Goal: Transaction & Acquisition: Obtain resource

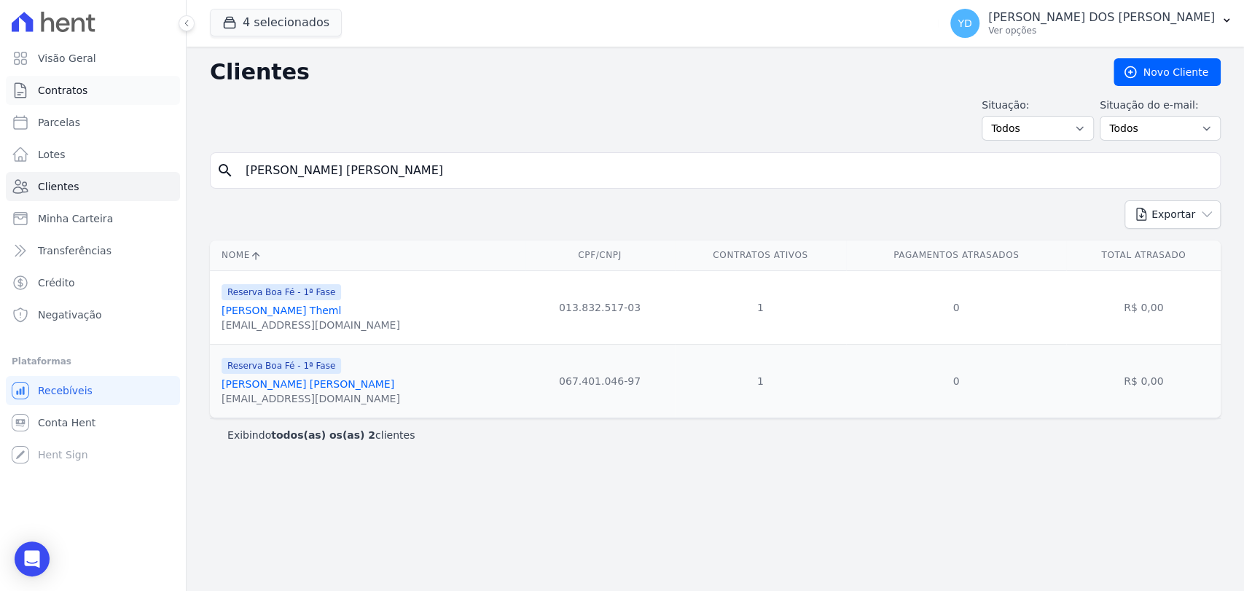
click at [109, 79] on link "Contratos" at bounding box center [93, 90] width 174 height 29
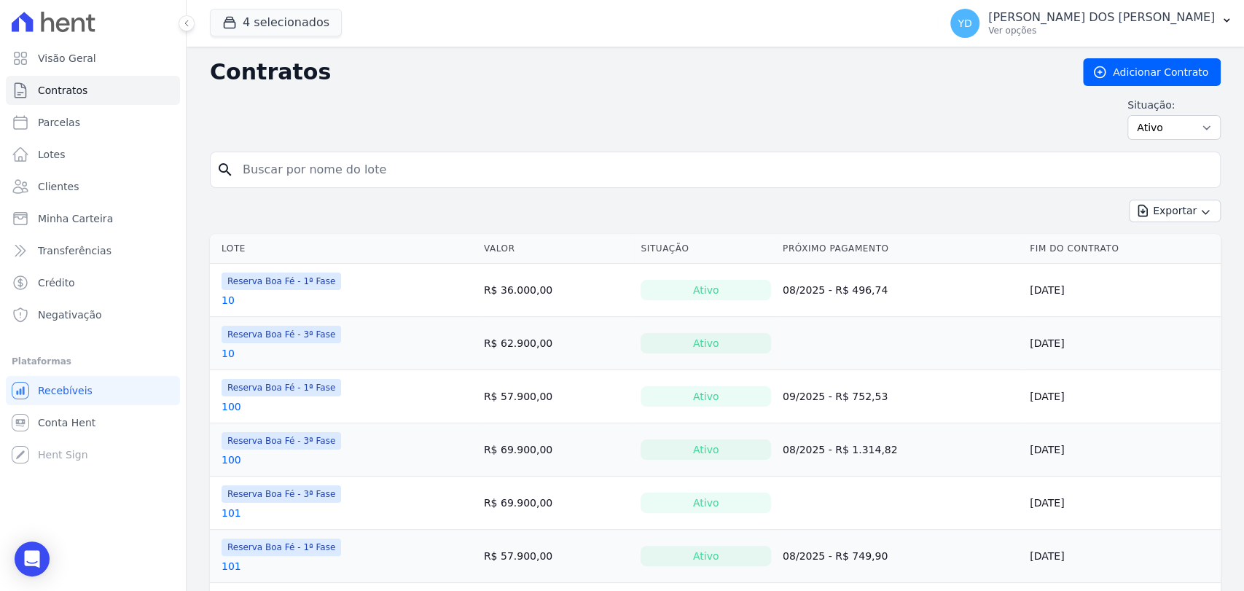
click at [263, 170] on input "search" at bounding box center [724, 169] width 980 height 29
type input "a18"
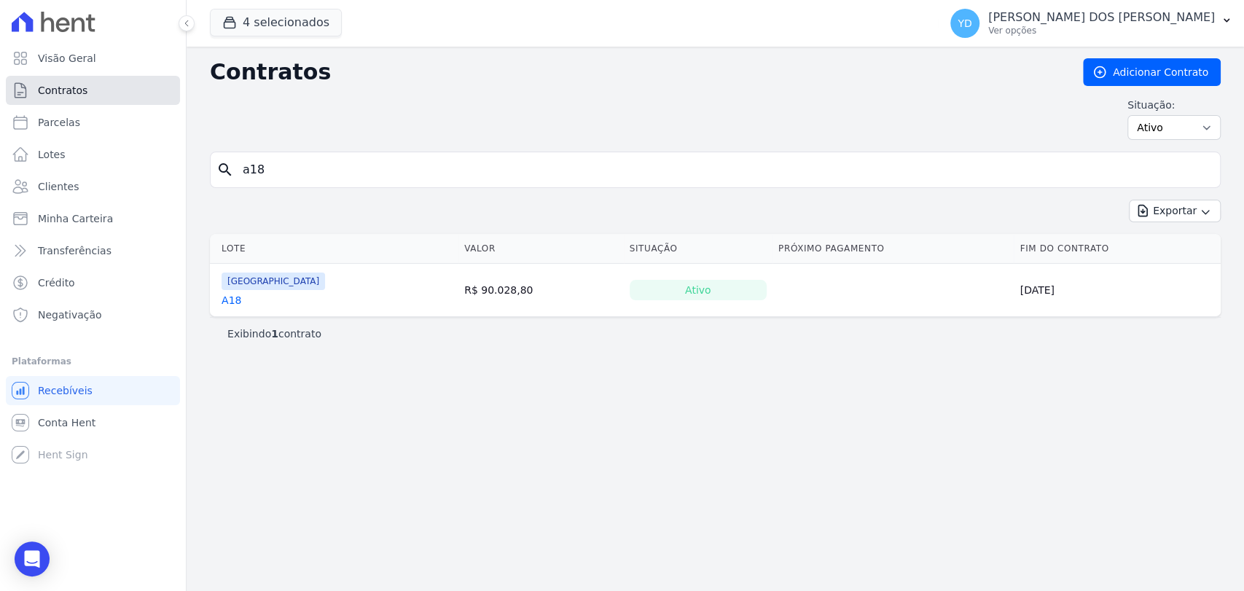
click at [152, 94] on link "Contratos" at bounding box center [93, 90] width 174 height 29
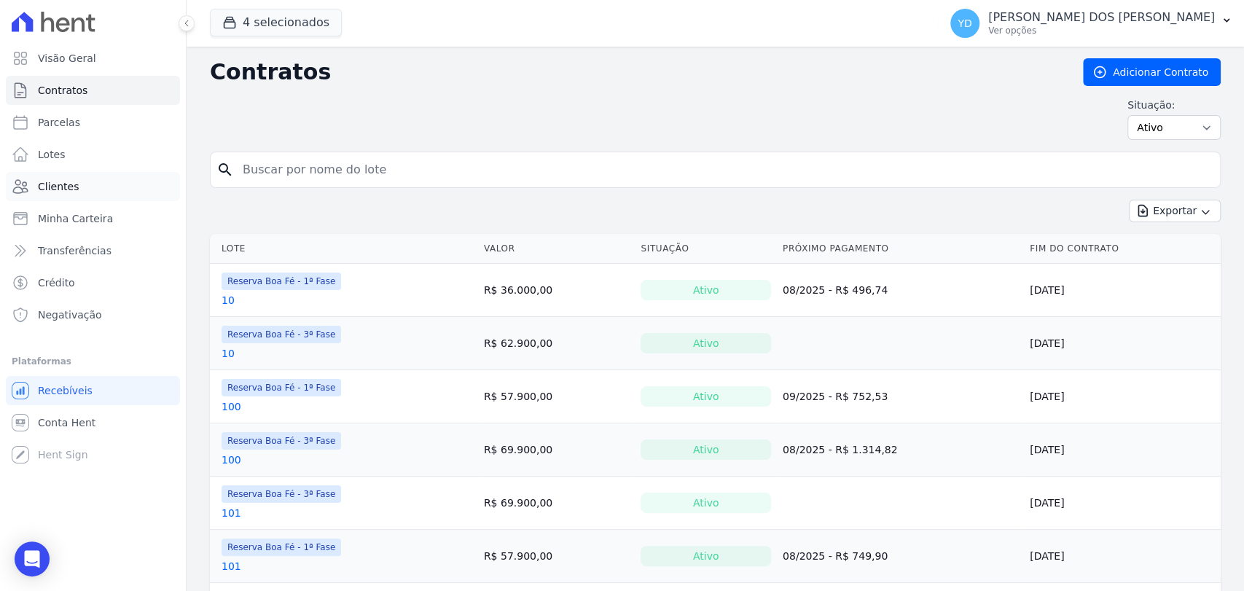
click at [113, 184] on link "Clientes" at bounding box center [93, 186] width 174 height 29
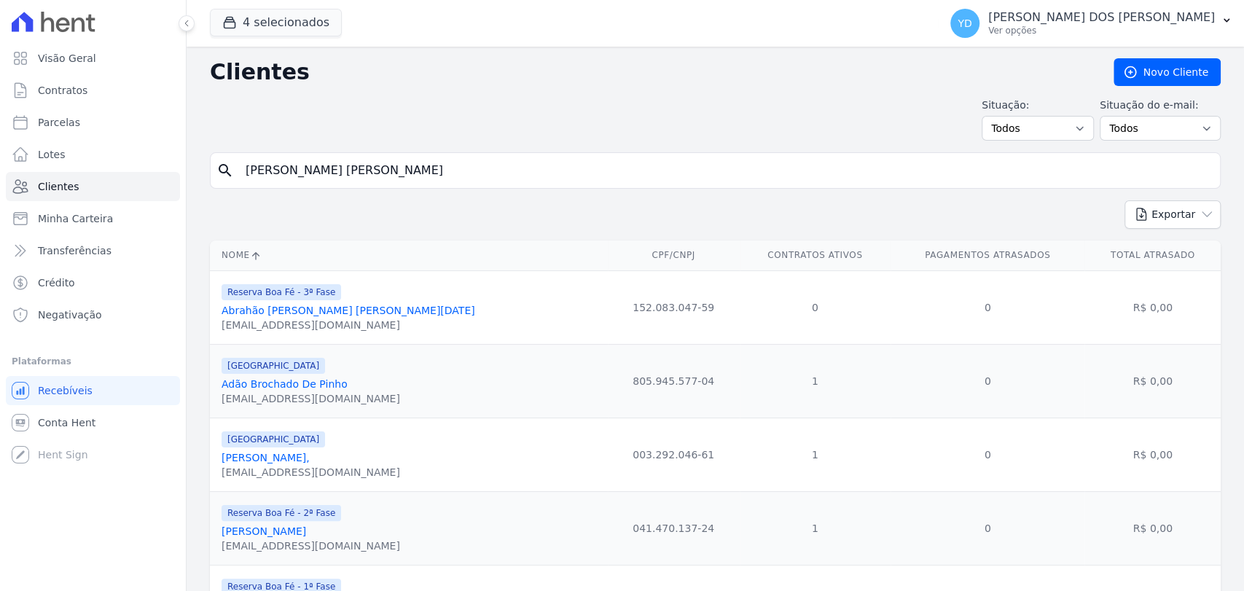
click at [296, 162] on input "[PERSON_NAME] [PERSON_NAME]" at bounding box center [725, 170] width 977 height 29
click at [296, 162] on input "search" at bounding box center [725, 170] width 977 height 29
type input "[PERSON_NAME]"
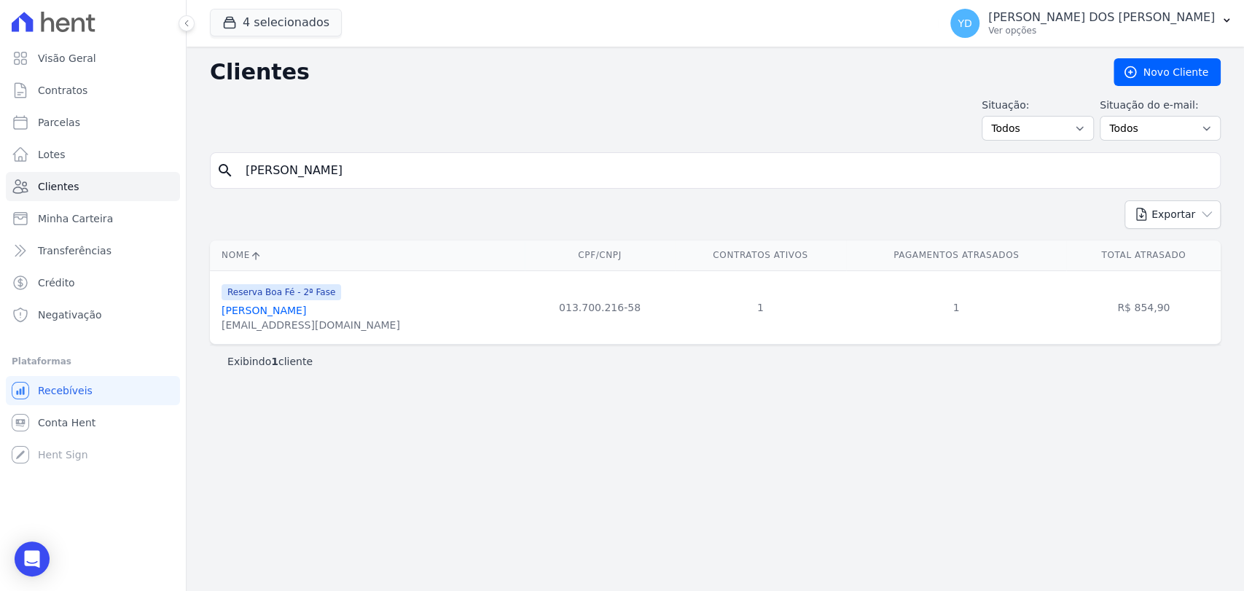
click at [240, 305] on link "[PERSON_NAME]" at bounding box center [263, 311] width 85 height 12
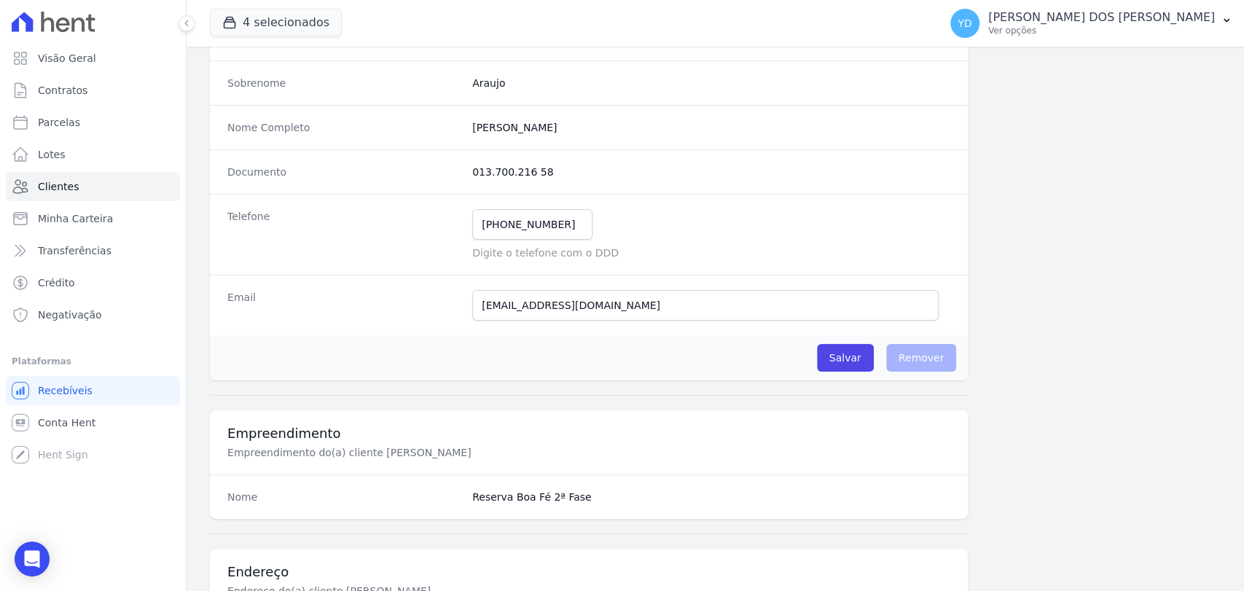
scroll to position [729, 0]
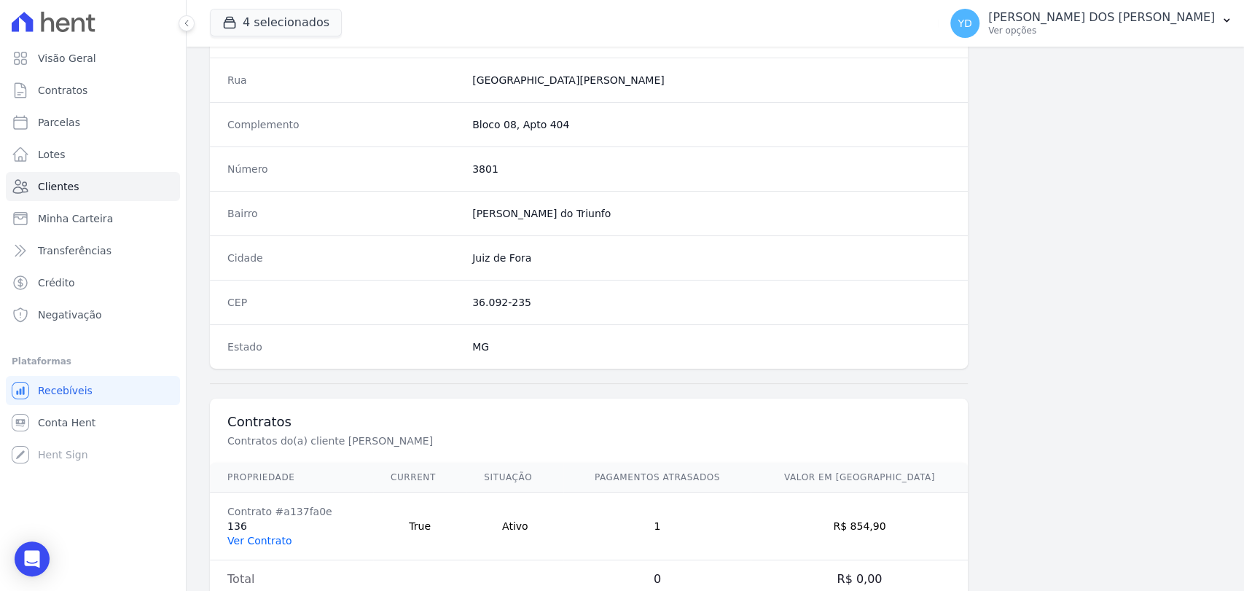
click at [262, 538] on link "Ver Contrato" at bounding box center [259, 541] width 64 height 12
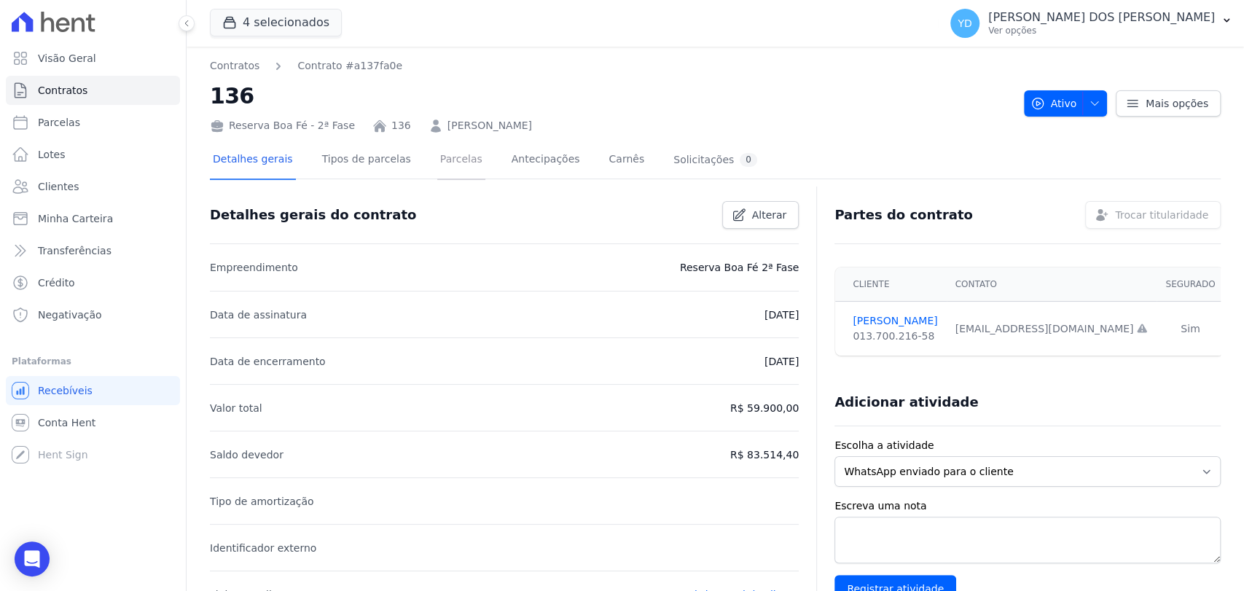
click at [437, 147] on link "Parcelas" at bounding box center [461, 160] width 48 height 39
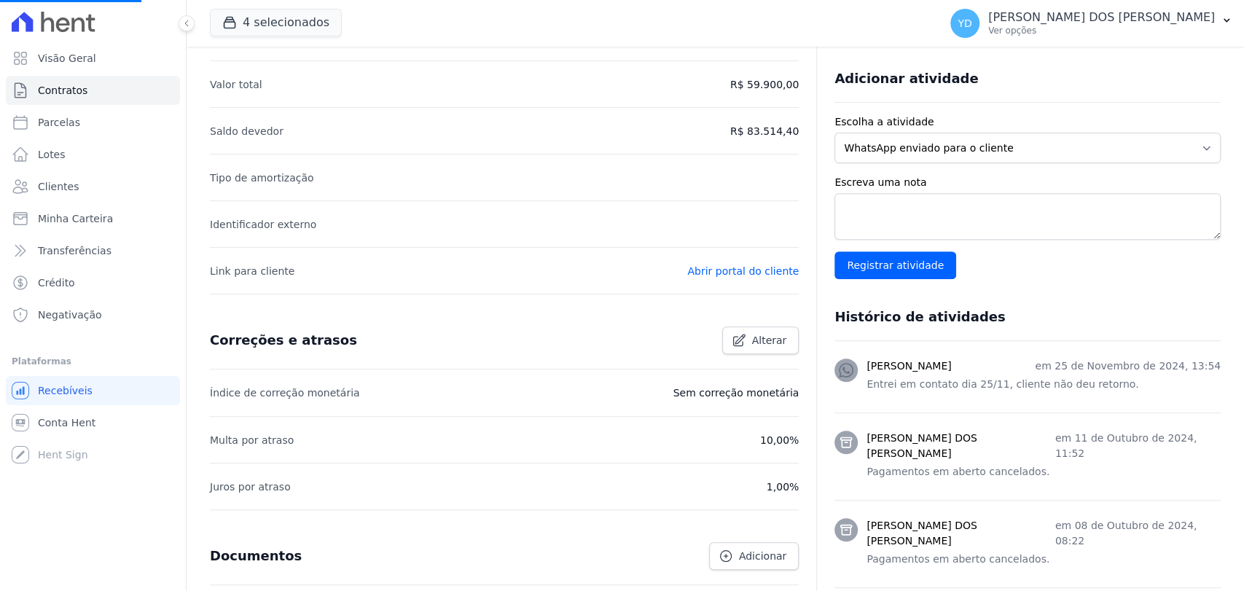
scroll to position [93, 0]
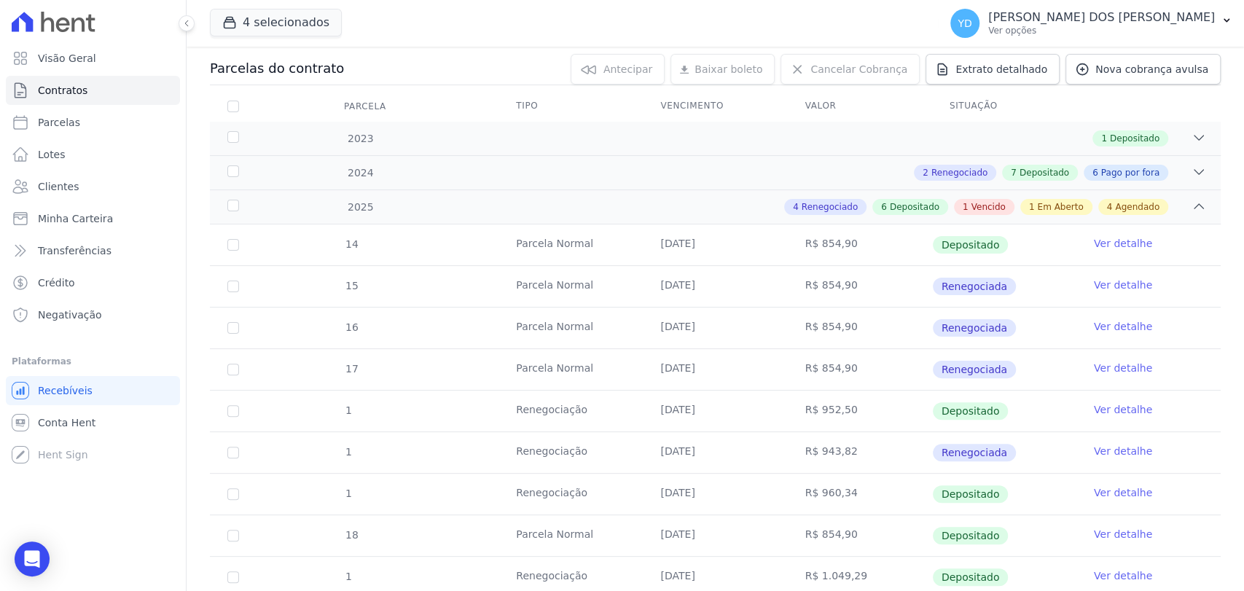
scroll to position [404, 0]
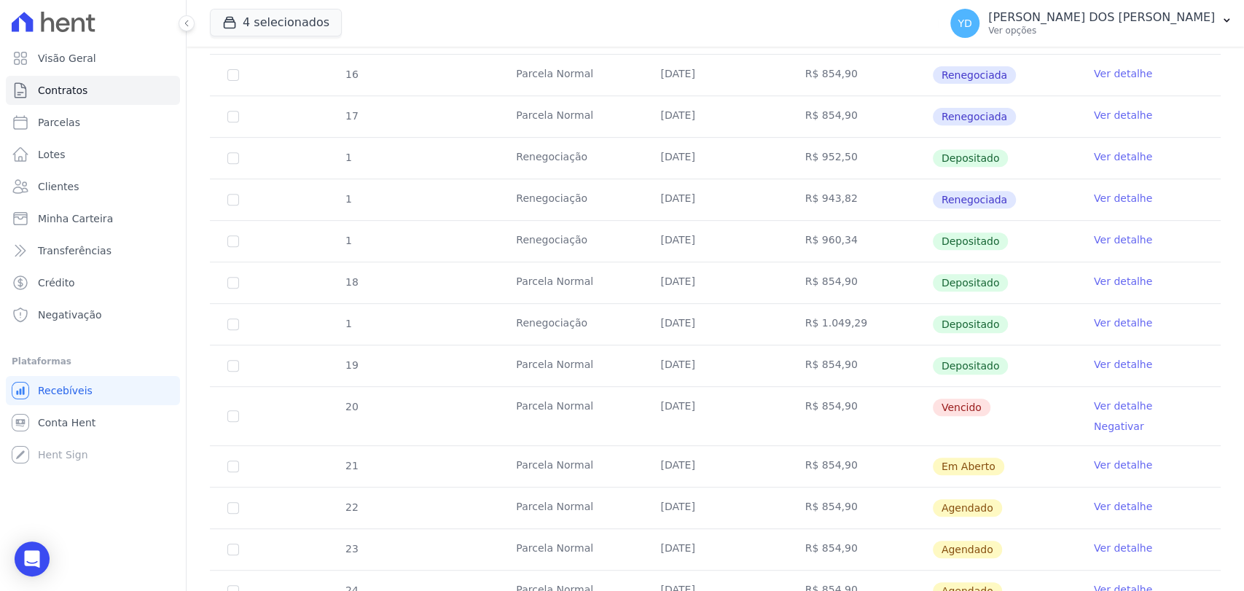
click at [1099, 408] on link "Ver detalhe" at bounding box center [1122, 405] width 58 height 15
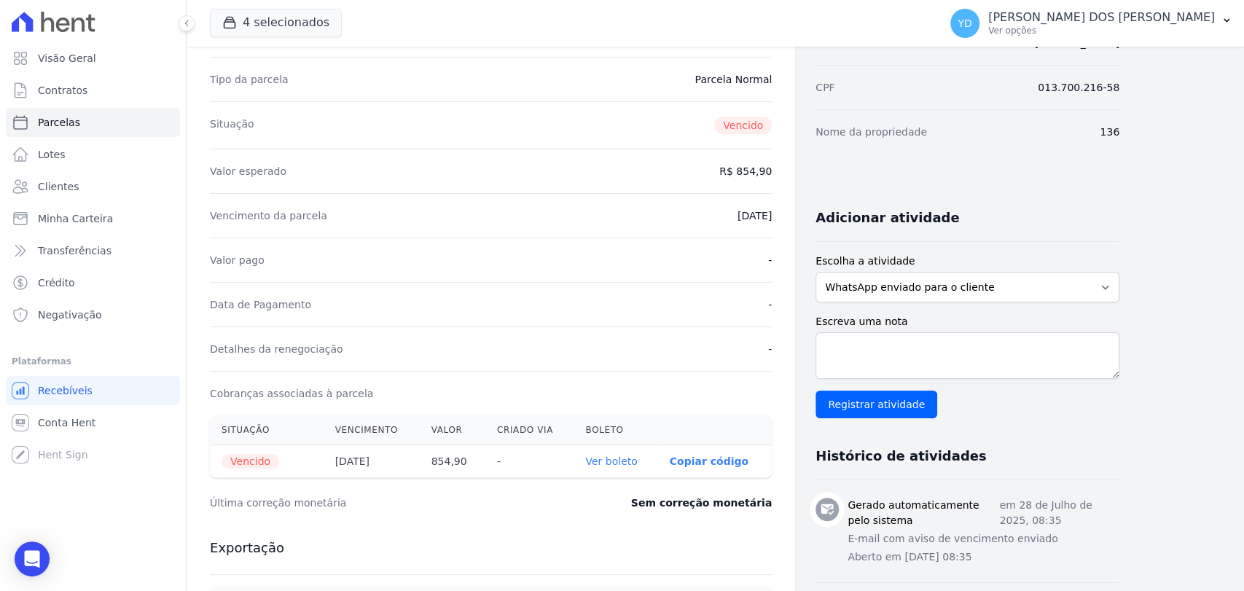
scroll to position [162, 0]
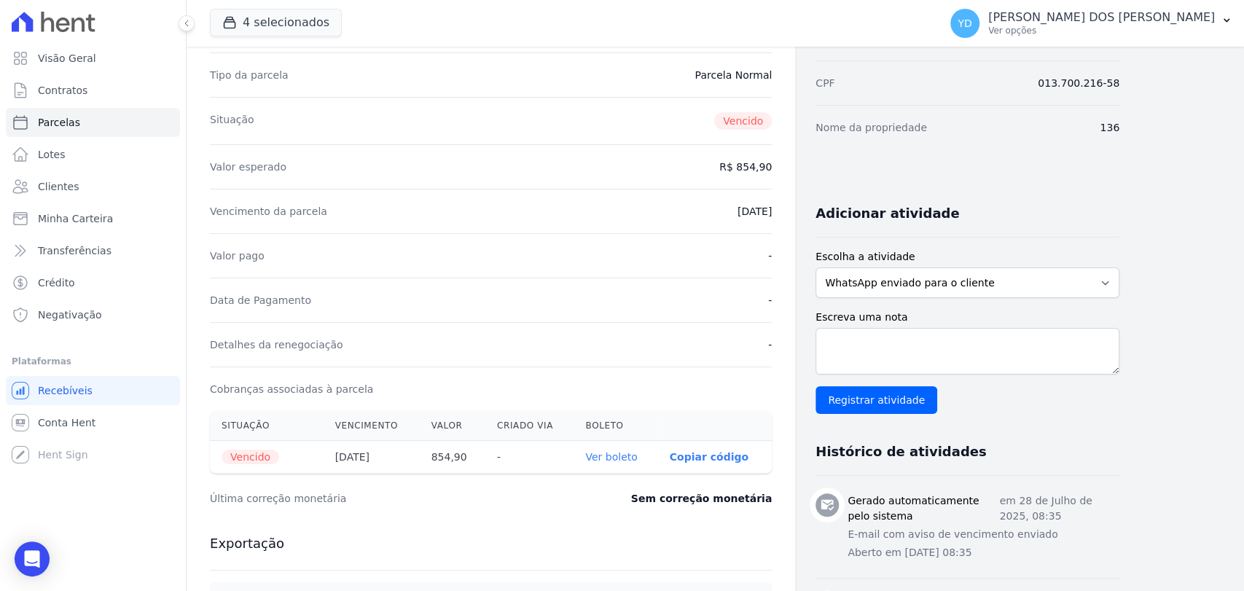
click at [630, 460] on link "Ver boleto" at bounding box center [611, 457] width 52 height 12
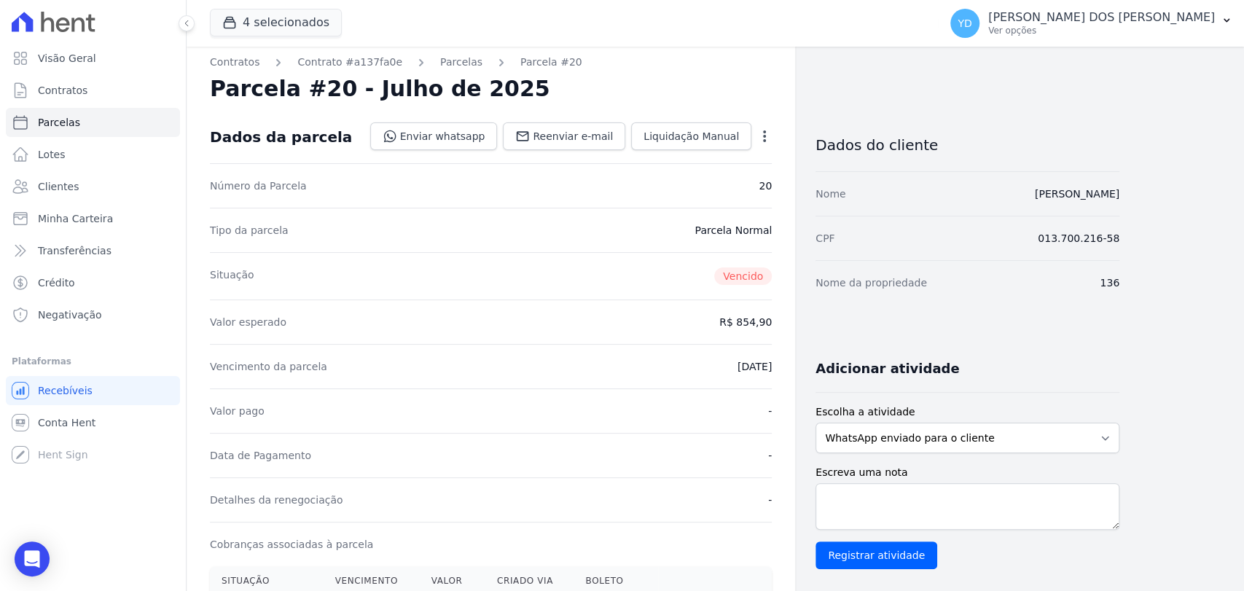
scroll to position [0, 0]
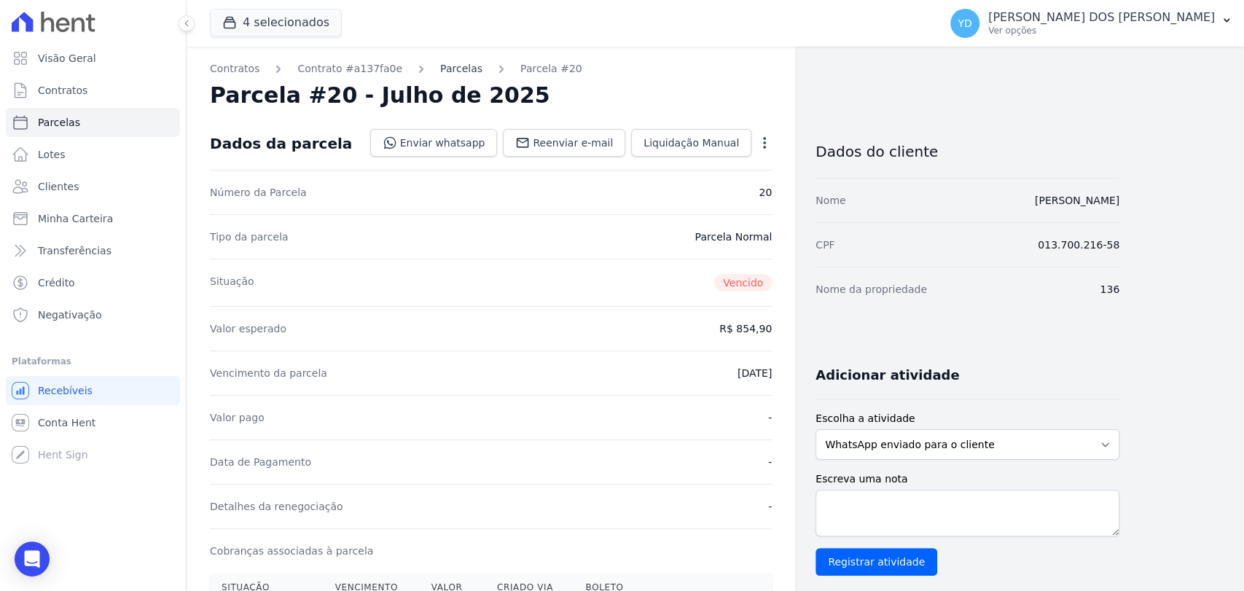
click at [456, 66] on ol "Contratos Contrato #a137fa0e [GEOGRAPHIC_DATA] Parcela #20" at bounding box center [396, 68] width 372 height 15
click at [455, 65] on link "Parcelas" at bounding box center [461, 68] width 42 height 15
click at [447, 71] on link "Parcelas" at bounding box center [461, 68] width 42 height 15
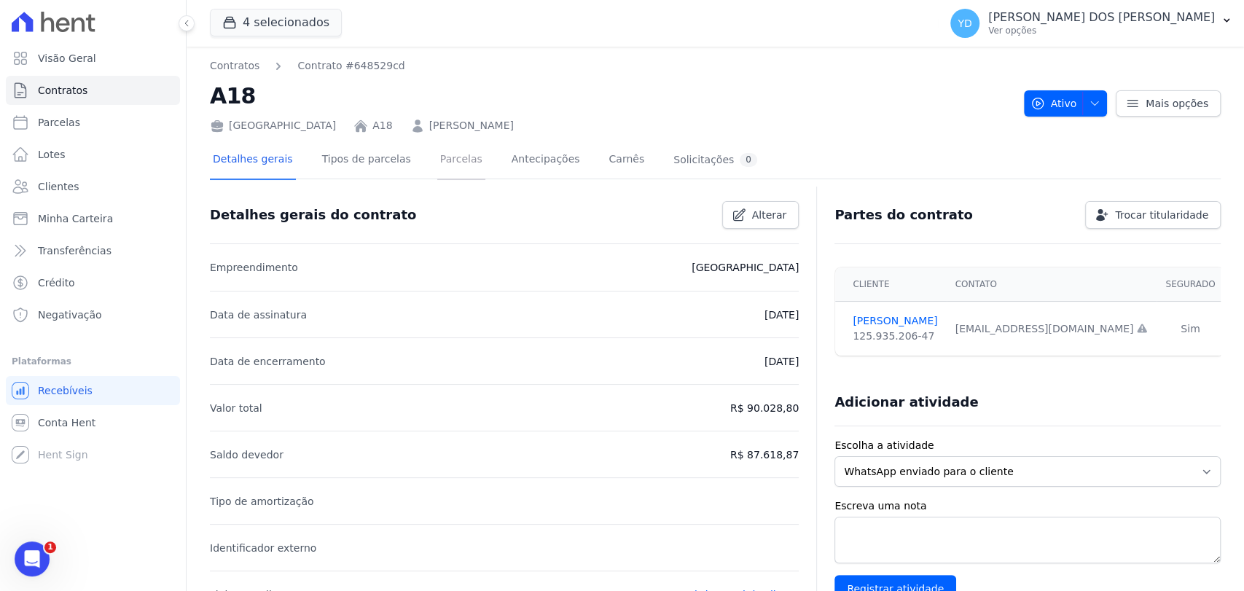
click at [446, 171] on link "Parcelas" at bounding box center [461, 160] width 48 height 39
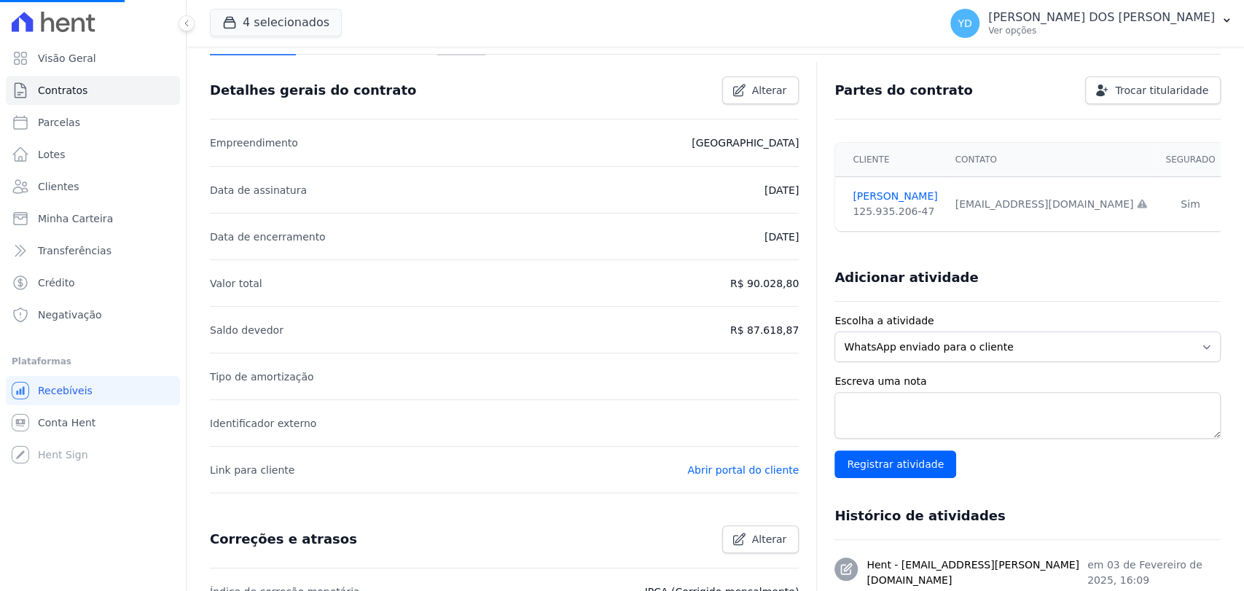
scroll to position [162, 0]
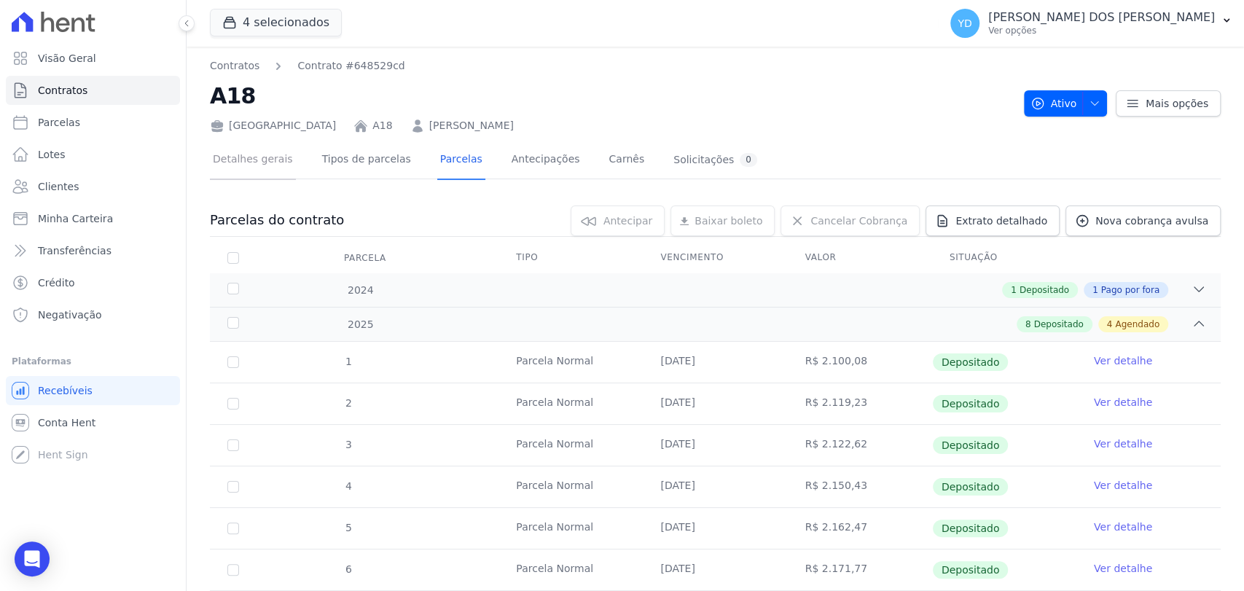
click at [269, 154] on link "Detalhes gerais" at bounding box center [253, 160] width 86 height 39
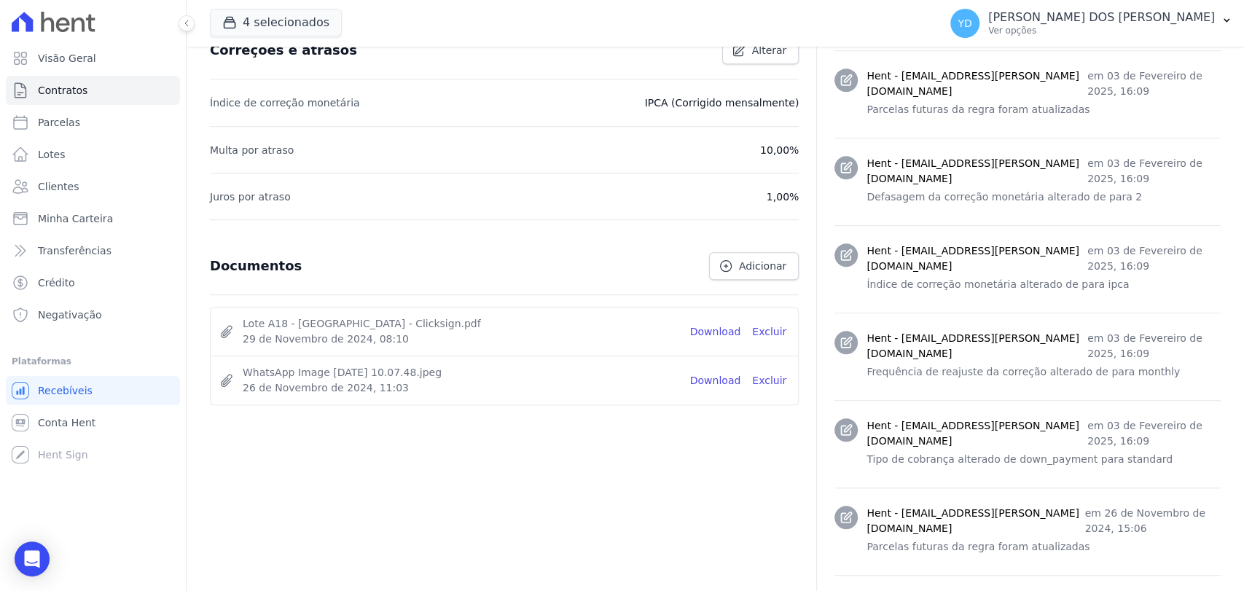
scroll to position [647, 0]
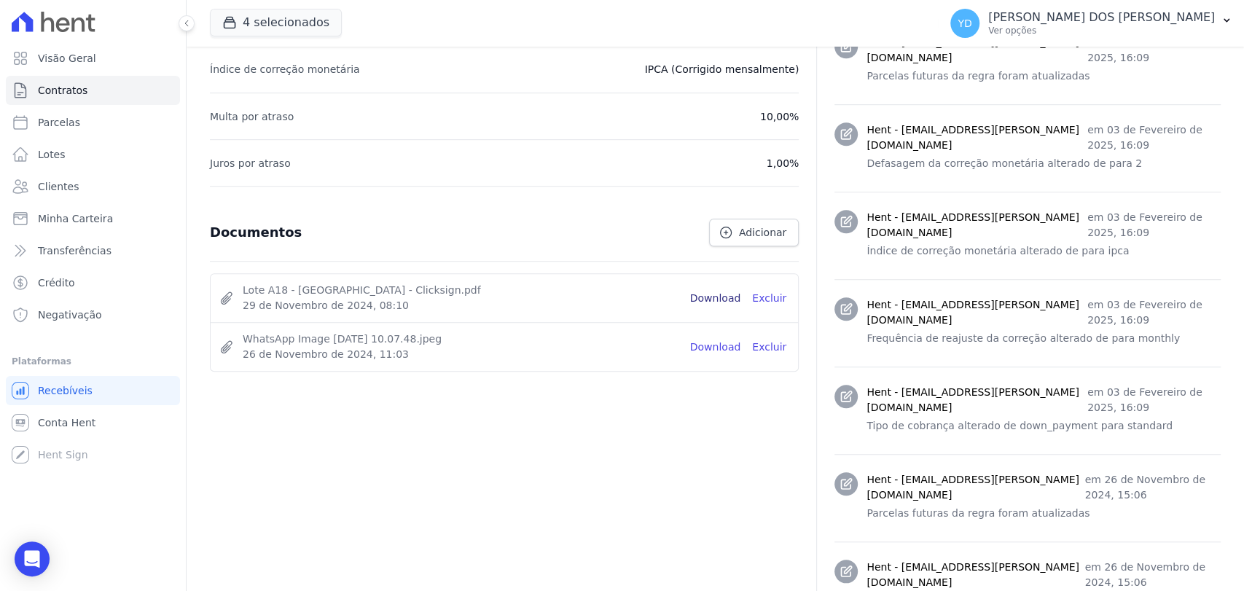
click at [709, 300] on link "Download" at bounding box center [715, 298] width 51 height 15
